Goal: Information Seeking & Learning: Learn about a topic

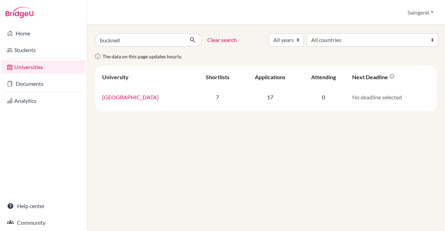
click at [47, 81] on link "Documents" at bounding box center [43, 84] width 84 height 14
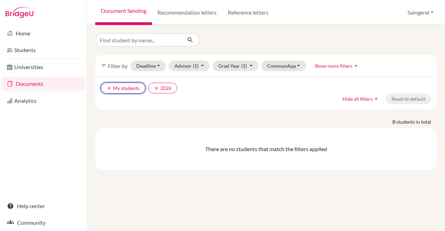
click at [110, 86] on icon "clear" at bounding box center [109, 88] width 5 height 5
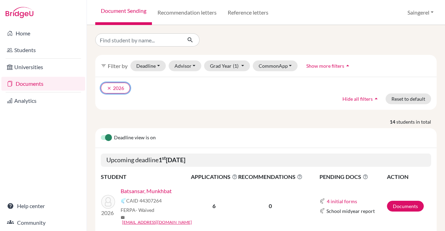
click at [108, 85] on button "clear 2026" at bounding box center [115, 88] width 29 height 11
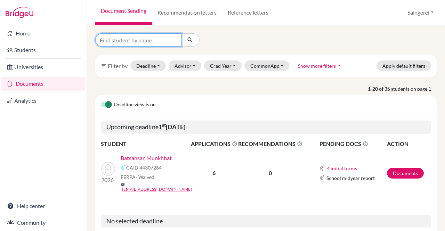
click at [138, 35] on input "Find student by name..." at bounding box center [138, 39] width 86 height 13
type input "munkhdelger"
click at [189, 42] on icon "submit" at bounding box center [190, 39] width 7 height 7
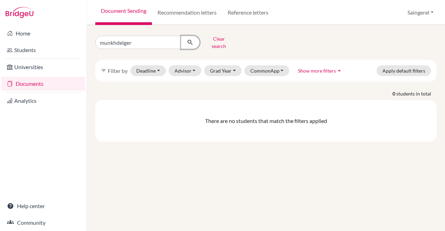
click at [181, 42] on button "submit" at bounding box center [190, 42] width 18 height 13
click at [173, 39] on input "munkhdelger" at bounding box center [138, 42] width 86 height 13
click at [395, 65] on button "Apply default filters" at bounding box center [403, 70] width 55 height 11
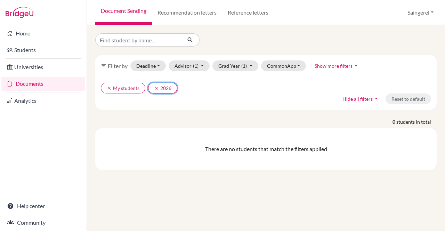
click at [152, 90] on button "clear 2026" at bounding box center [162, 88] width 29 height 11
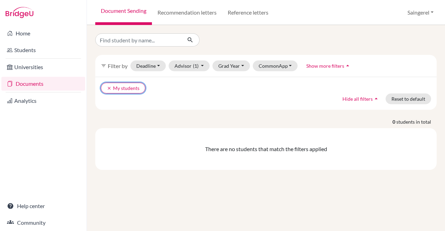
click at [109, 87] on icon "clear" at bounding box center [109, 88] width 5 height 5
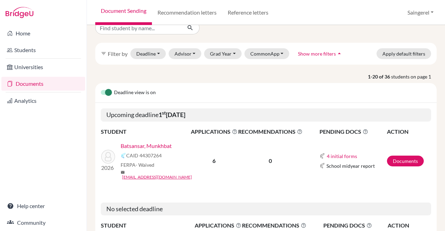
scroll to position [13, 0]
click at [65, 99] on link "Analytics" at bounding box center [43, 101] width 84 height 14
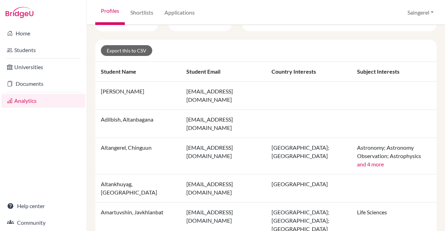
scroll to position [141, 0]
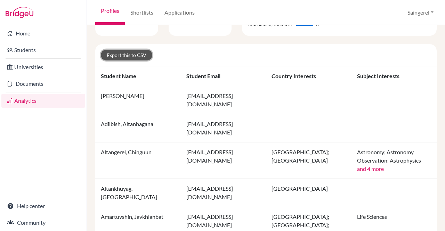
click at [137, 55] on link "Export this to CSV" at bounding box center [126, 55] width 51 height 11
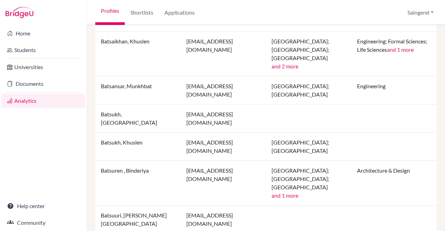
scroll to position [723, 0]
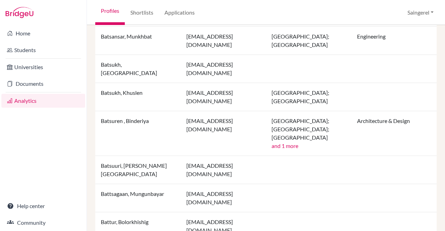
click at [48, 219] on link "Community" at bounding box center [43, 223] width 84 height 14
click at [30, 79] on link "Documents" at bounding box center [43, 84] width 84 height 14
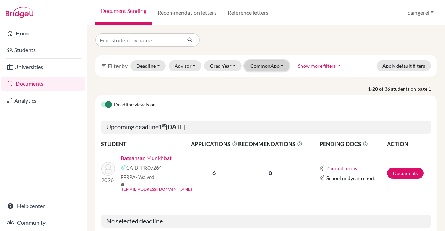
click at [266, 65] on button "CommonApp" at bounding box center [266, 65] width 45 height 11
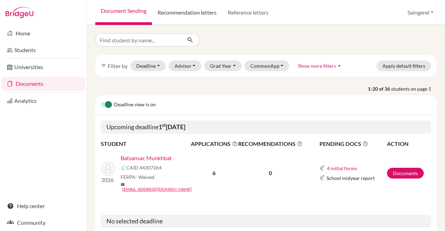
click at [177, 13] on link "Recommendation letters" at bounding box center [187, 12] width 70 height 25
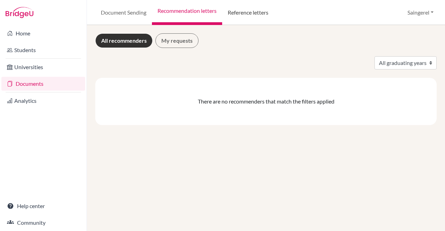
click at [229, 13] on link "Reference letters" at bounding box center [248, 12] width 52 height 25
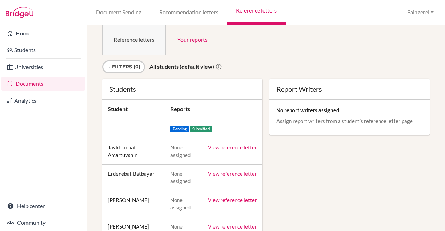
scroll to position [13, 0]
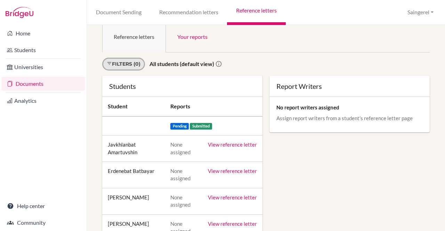
click at [136, 65] on link "Filters (0)" at bounding box center [123, 64] width 43 height 13
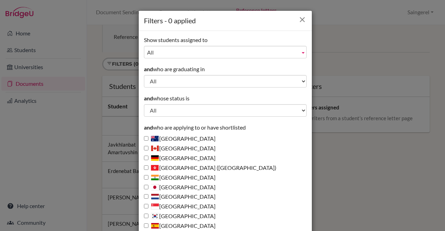
click at [298, 19] on icon "Close" at bounding box center [302, 19] width 9 height 9
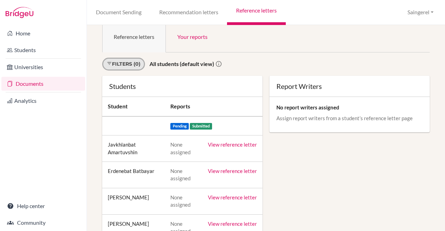
scroll to position [204, 0]
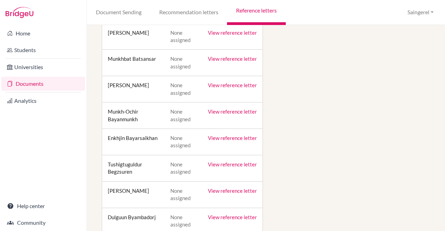
click at [231, 86] on link "View reference letter" at bounding box center [232, 85] width 49 height 6
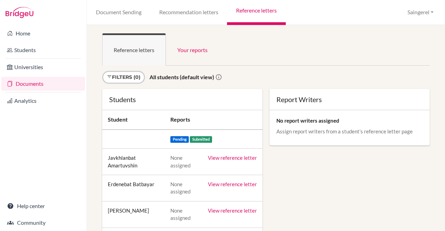
click at [36, 39] on link "Home" at bounding box center [43, 33] width 84 height 14
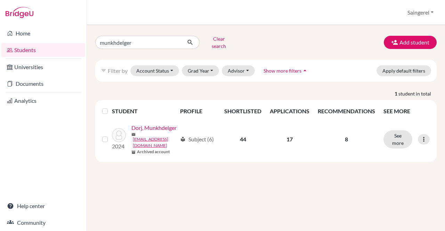
click at [424, 141] on icon at bounding box center [423, 139] width 7 height 7
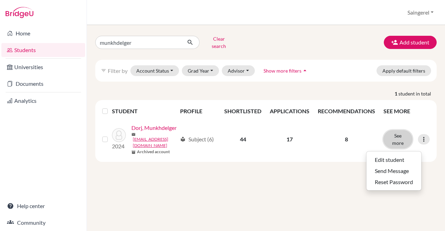
click at [399, 137] on button "See more" at bounding box center [397, 139] width 29 height 18
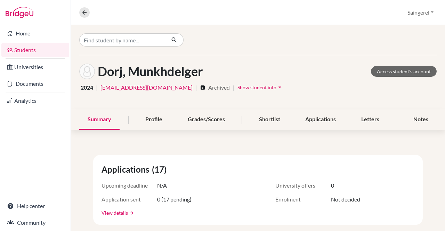
click at [237, 89] on span "Show student info" at bounding box center [256, 87] width 39 height 6
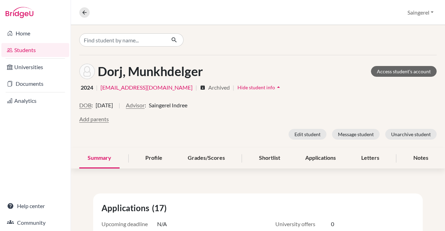
click at [324, 161] on div "Applications" at bounding box center [320, 158] width 47 height 21
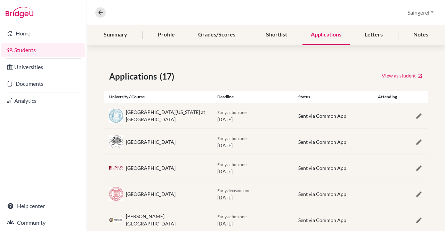
scroll to position [124, 0]
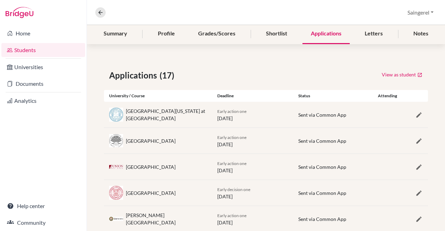
click at [380, 34] on div "Letters" at bounding box center [373, 34] width 35 height 21
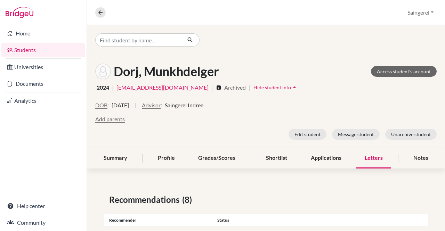
click at [409, 151] on div "Notes" at bounding box center [421, 158] width 32 height 21
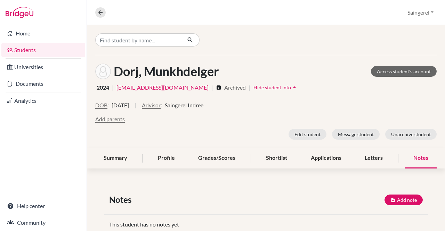
scroll to position [19, 0]
